Goal: Check status: Check status

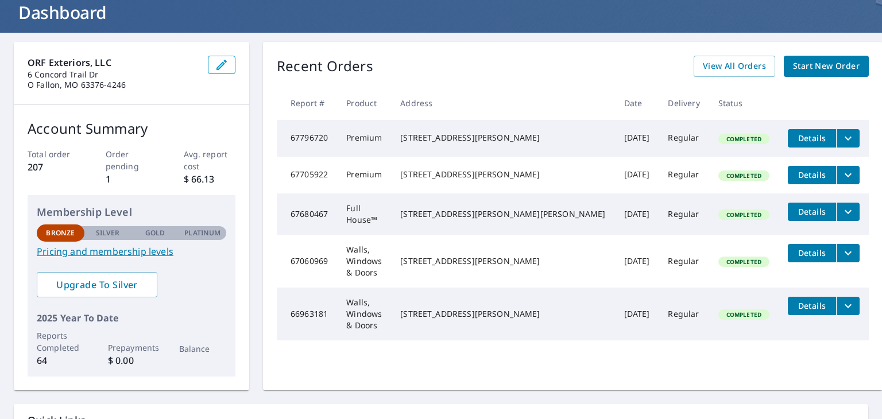
scroll to position [115, 0]
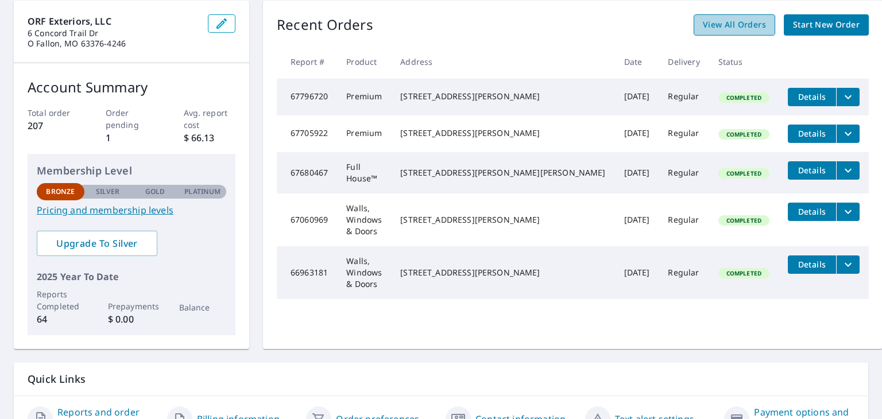
click at [728, 24] on span "View All Orders" at bounding box center [734, 25] width 63 height 14
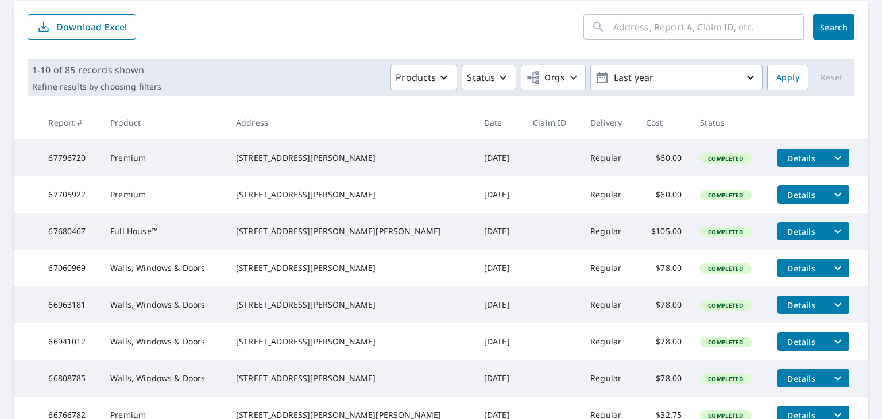
click at [635, 32] on input "text" at bounding box center [708, 27] width 191 height 32
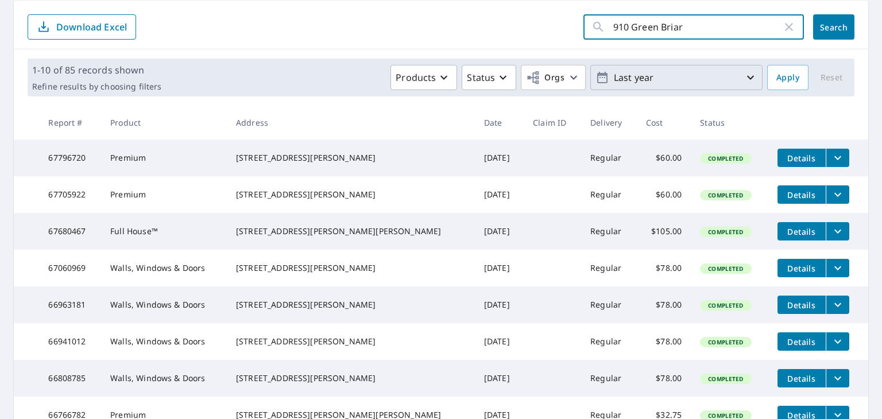
type input "[STREET_ADDRESS]"
click at [827, 25] on span "Search" at bounding box center [834, 27] width 23 height 11
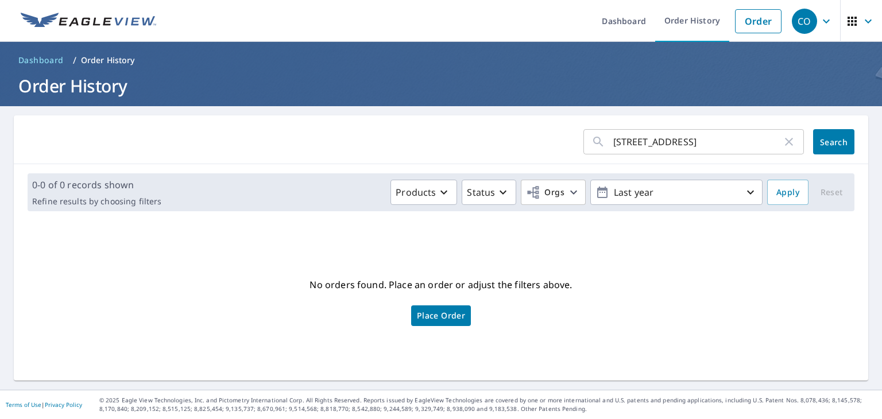
click at [114, 61] on p "Order History" at bounding box center [108, 60] width 54 height 11
click at [51, 56] on span "Dashboard" at bounding box center [40, 60] width 45 height 11
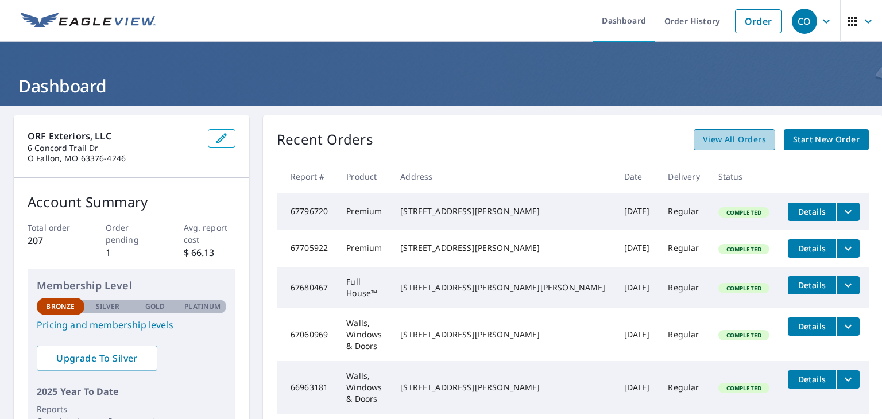
click at [706, 145] on span "View All Orders" at bounding box center [734, 140] width 63 height 14
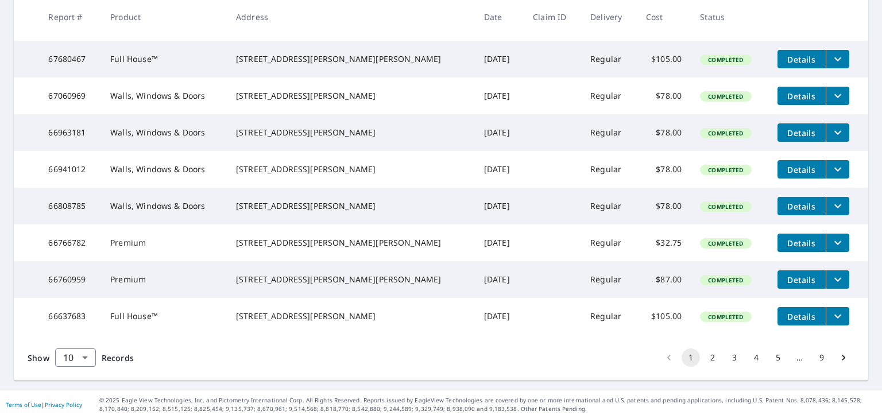
scroll to position [333, 0]
click at [704, 359] on button "2" at bounding box center [713, 358] width 18 height 18
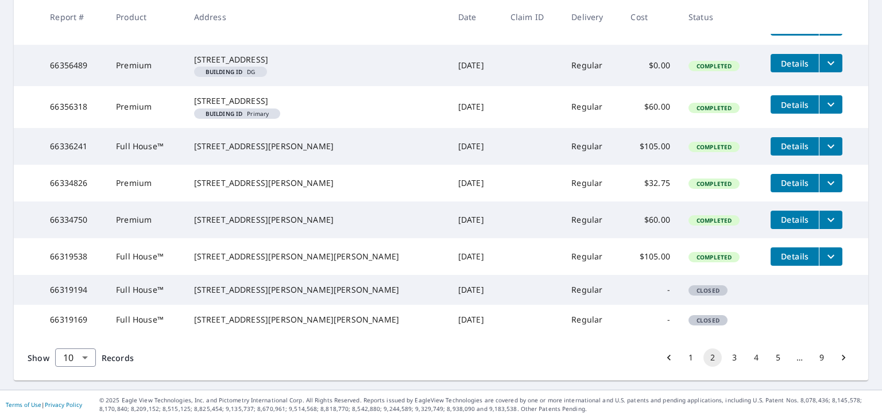
scroll to position [356, 0]
click at [726, 357] on button "3" at bounding box center [734, 358] width 18 height 18
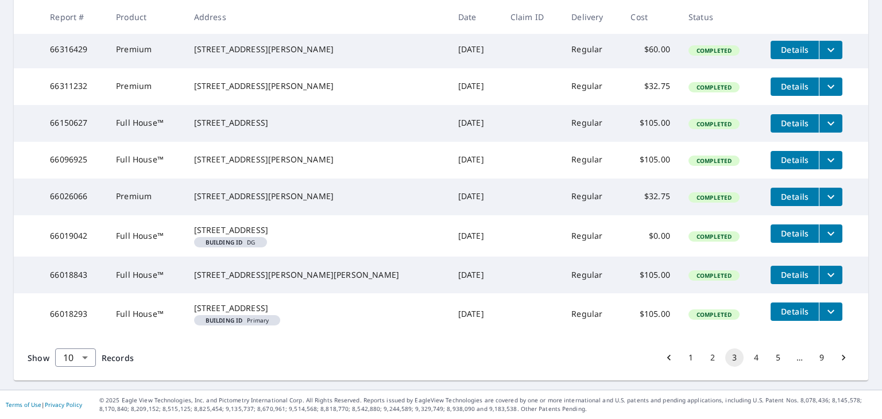
scroll to position [356, 0]
click at [750, 359] on button "4" at bounding box center [756, 358] width 18 height 18
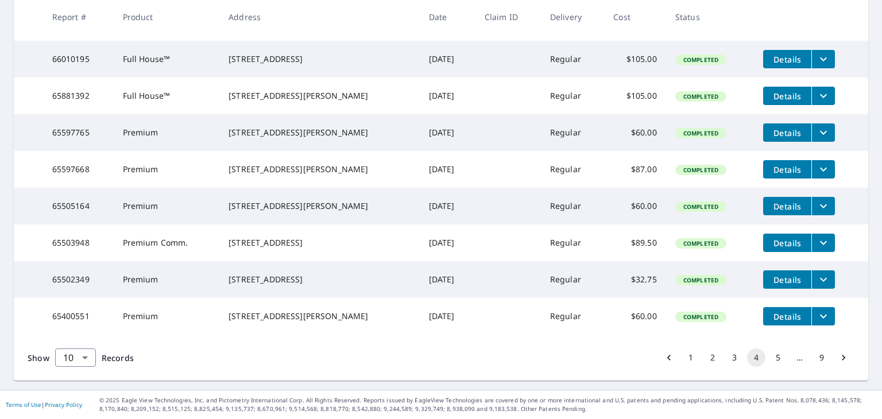
scroll to position [333, 0]
click at [769, 354] on button "5" at bounding box center [778, 358] width 18 height 18
